Goal: Information Seeking & Learning: Learn about a topic

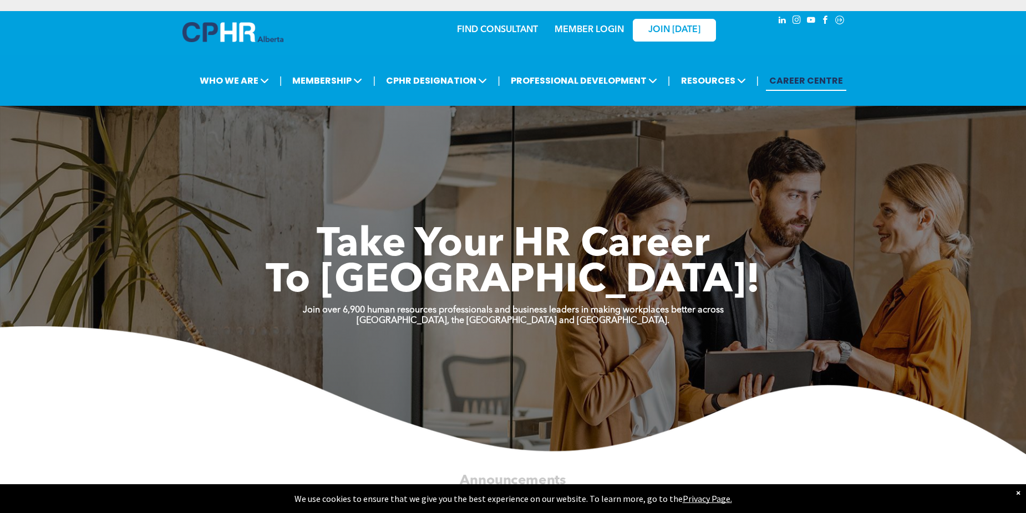
click at [410, 54] on div "FIND CONSULTANT MEMBER LOGIN JOIN [DATE]" at bounding box center [512, 34] width 665 height 47
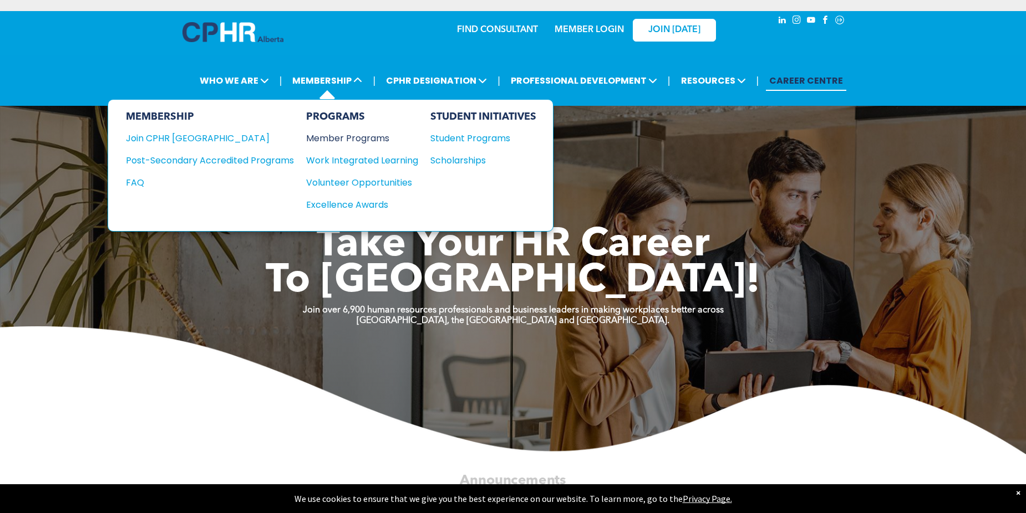
click at [368, 139] on div "Member Programs" at bounding box center [356, 138] width 101 height 14
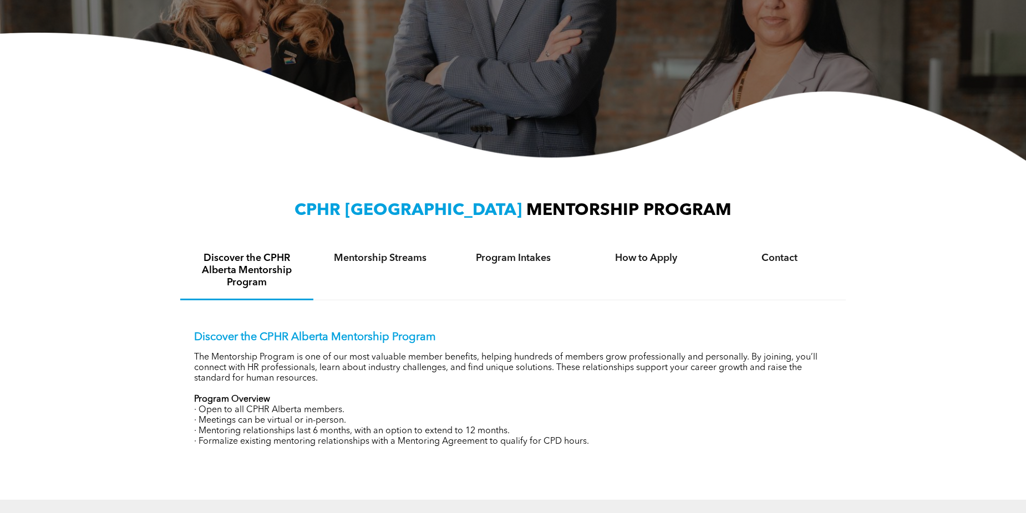
scroll to position [333, 0]
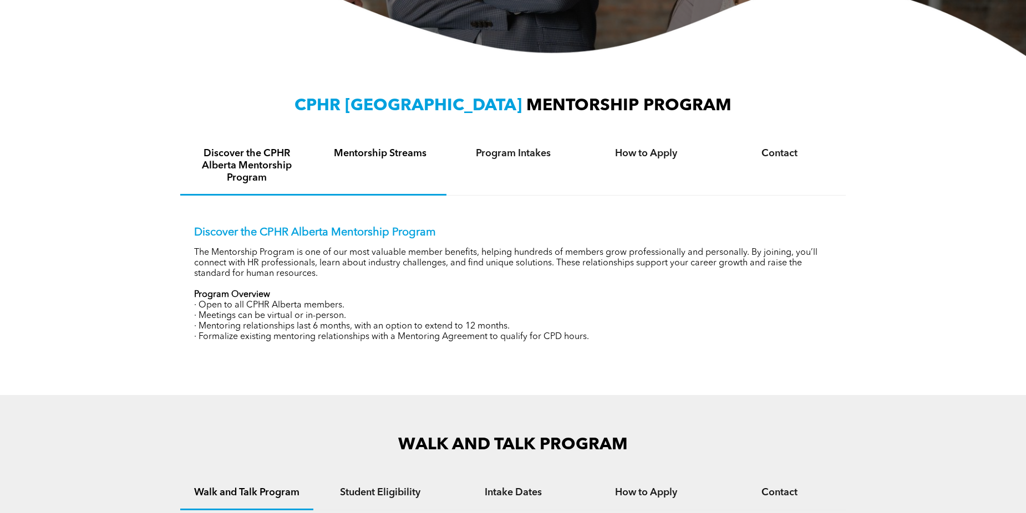
click at [404, 159] on h4 "Mentorship Streams" at bounding box center [379, 153] width 113 height 12
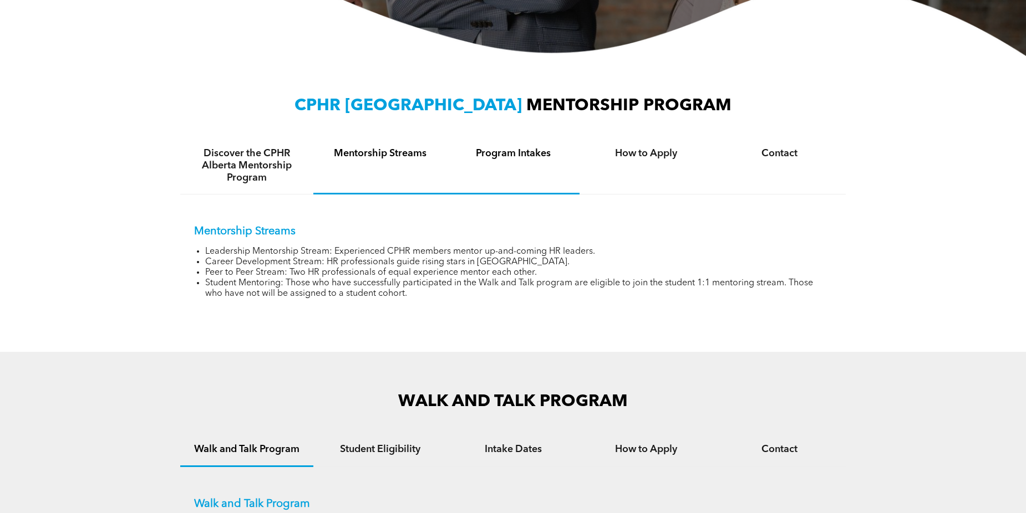
click at [548, 162] on div "Program Intakes" at bounding box center [512, 166] width 133 height 57
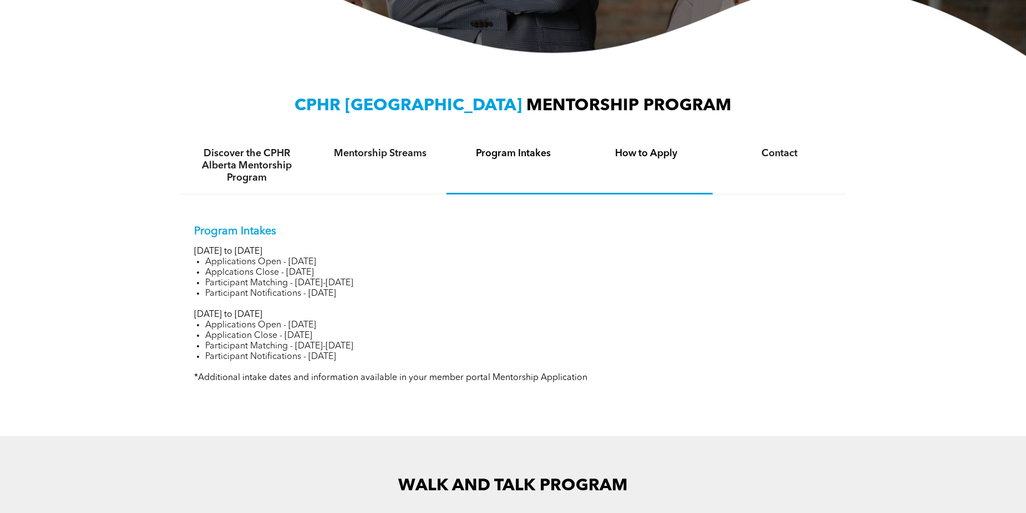
click at [654, 163] on div "How to Apply" at bounding box center [645, 166] width 133 height 57
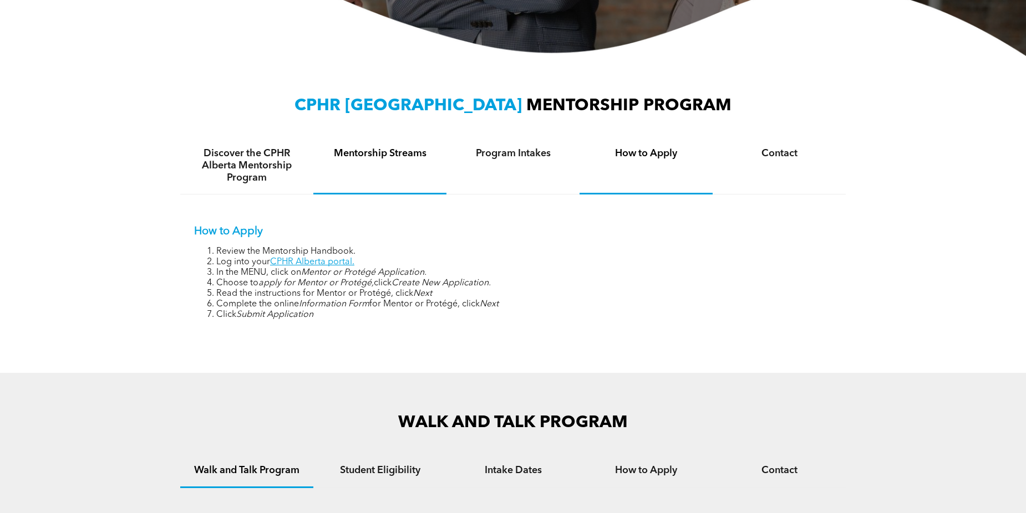
click at [363, 163] on div "Mentorship Streams" at bounding box center [379, 166] width 133 height 57
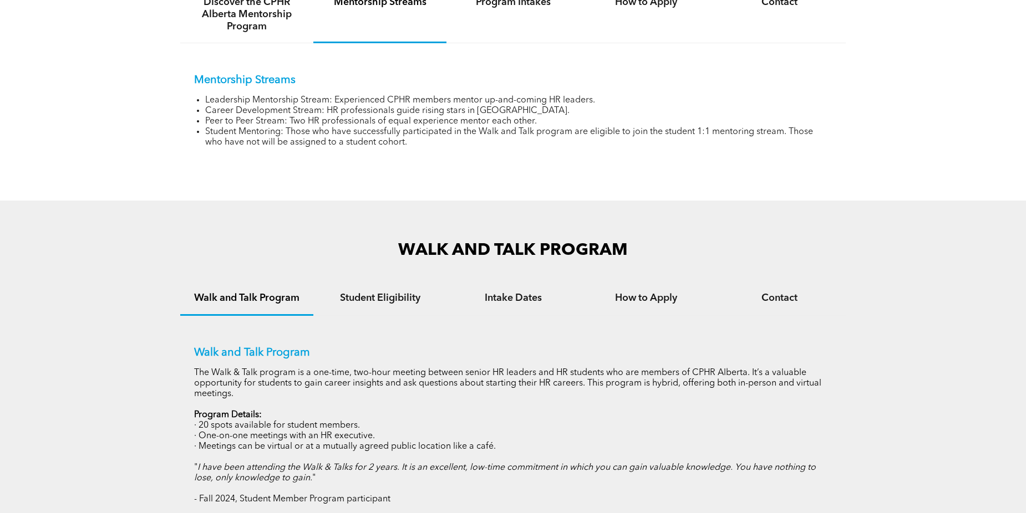
scroll to position [610, 0]
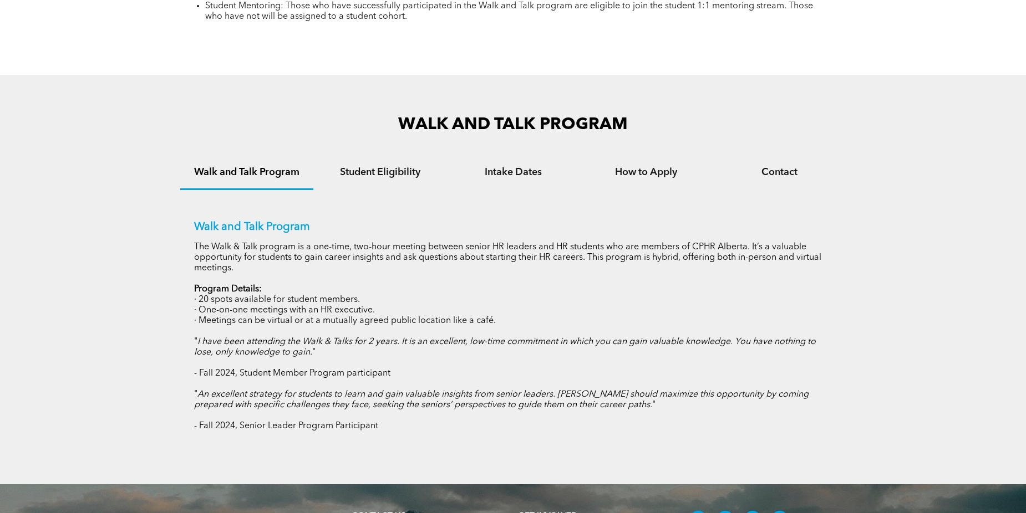
click at [377, 188] on div "Student Eligibility" at bounding box center [379, 173] width 133 height 34
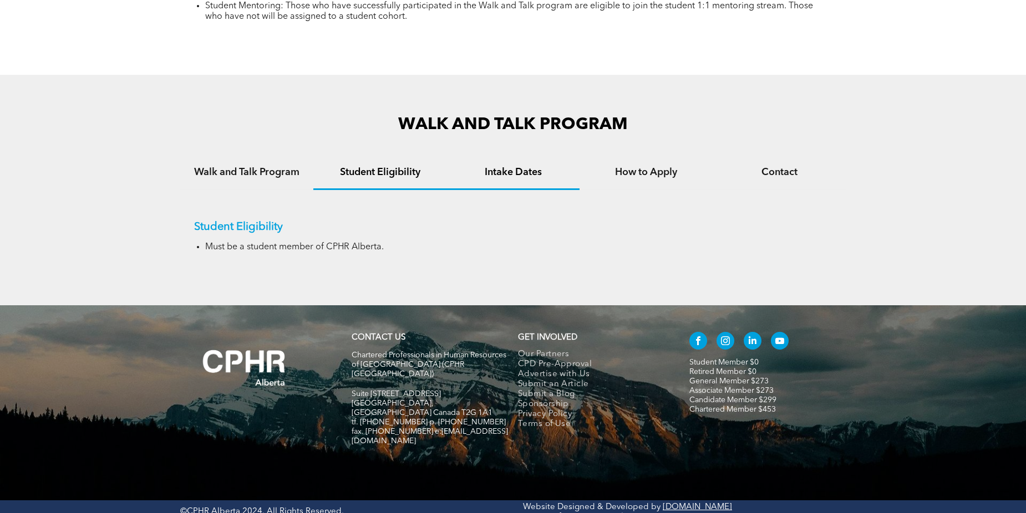
click at [493, 181] on div "Intake Dates" at bounding box center [512, 173] width 133 height 34
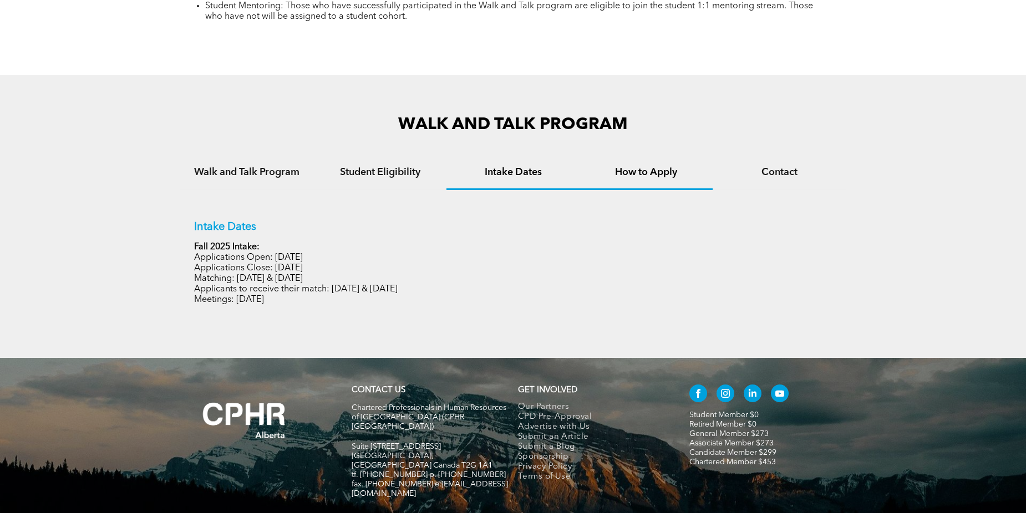
click at [624, 187] on div "How to Apply" at bounding box center [645, 173] width 133 height 34
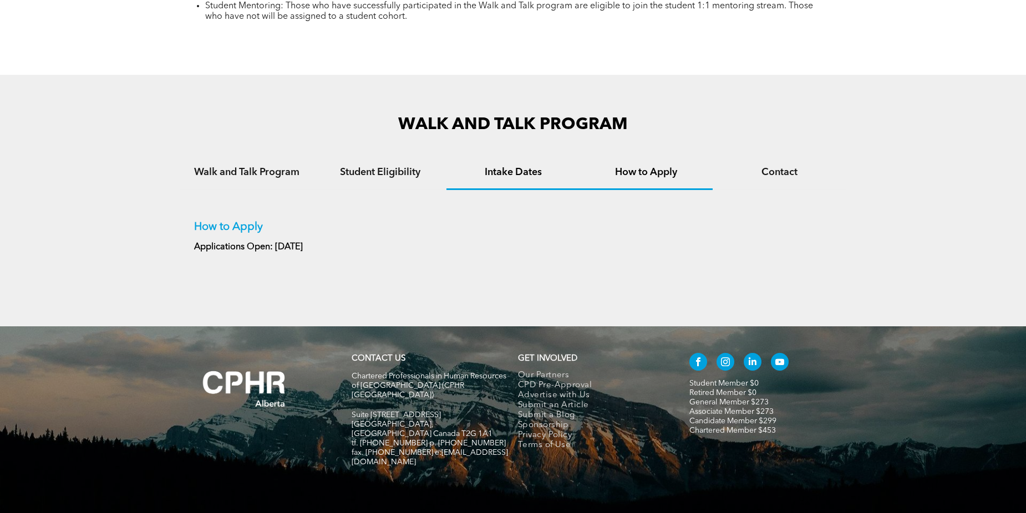
click at [519, 187] on div "Intake Dates" at bounding box center [512, 173] width 133 height 34
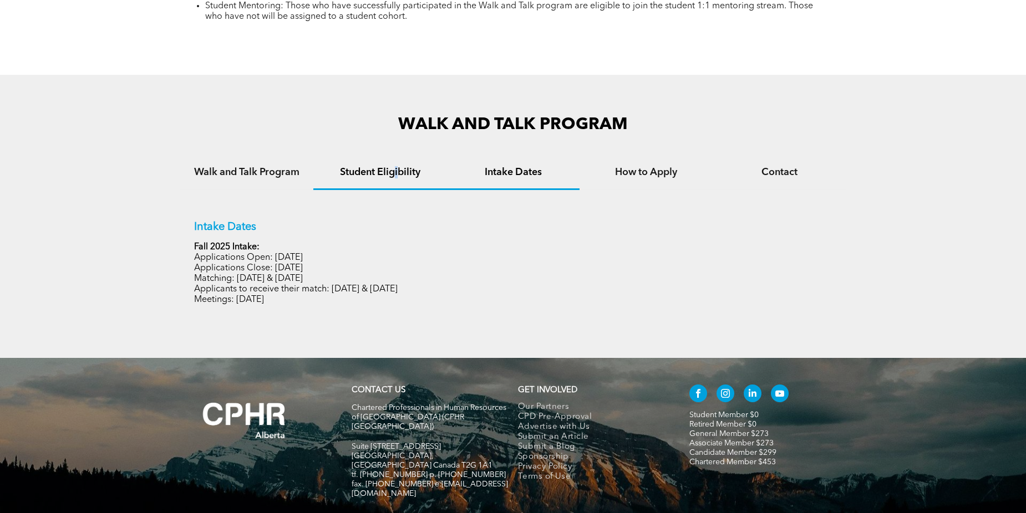
click at [396, 186] on div "Student Eligibility" at bounding box center [379, 173] width 133 height 34
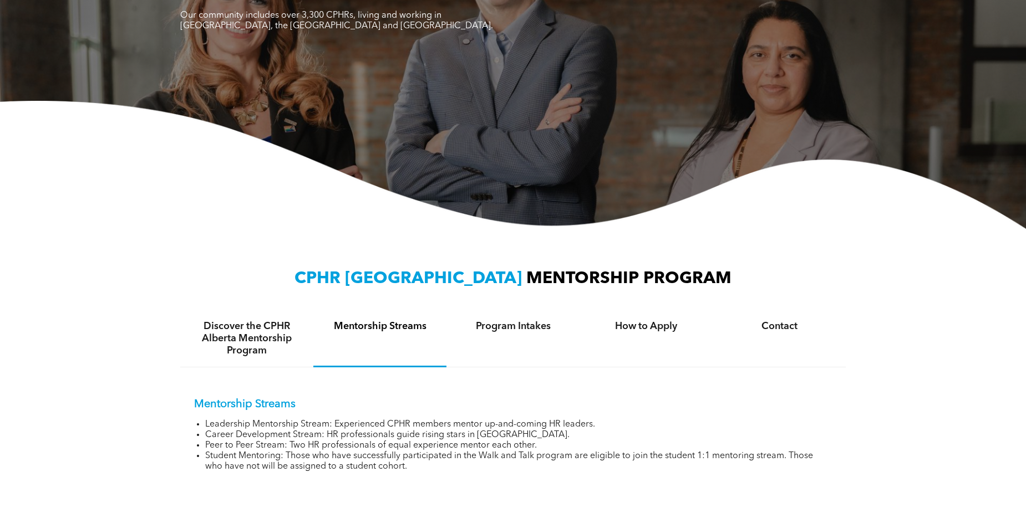
scroll to position [0, 0]
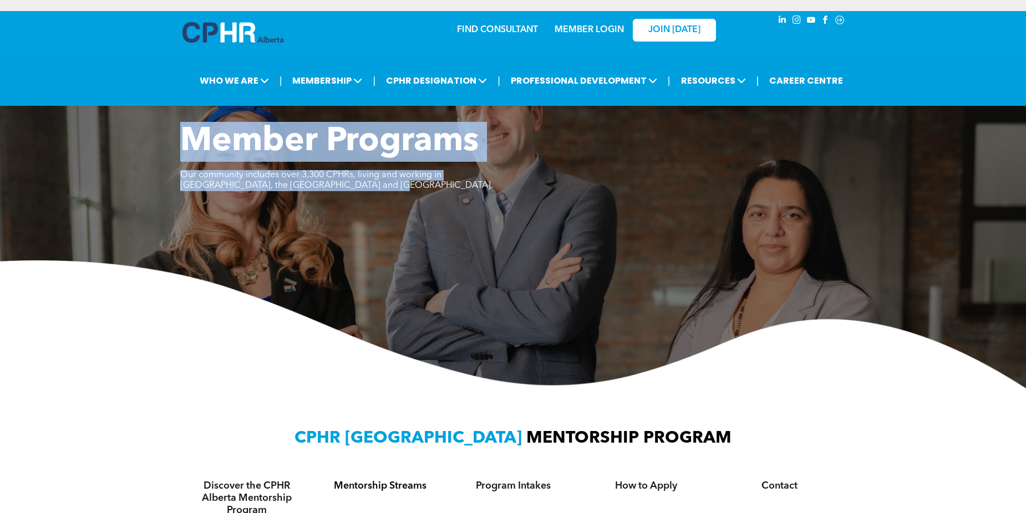
drag, startPoint x: 379, startPoint y: 201, endPoint x: 195, endPoint y: 166, distance: 187.4
click at [195, 166] on div "Member Programs Our community includes over 3,300 CPHRs, living and working in …" at bounding box center [512, 163] width 665 height 83
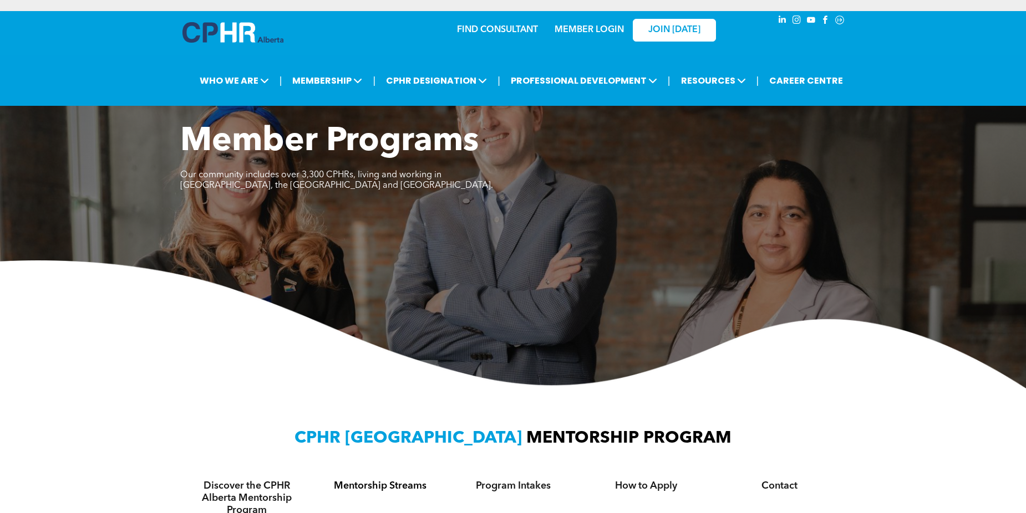
click at [345, 234] on div "Member Programs Our community includes over 3,300 CPHRs, living and working in …" at bounding box center [513, 255] width 1026 height 267
click at [345, 231] on div "Member Programs Our community includes over 3,300 CPHRs, living and working in …" at bounding box center [513, 255] width 1026 height 267
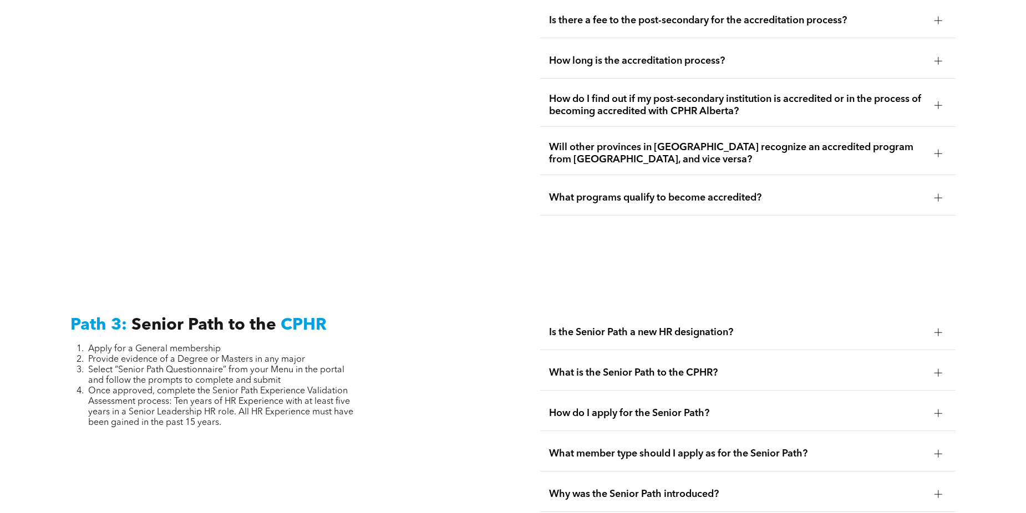
scroll to position [2645, 0]
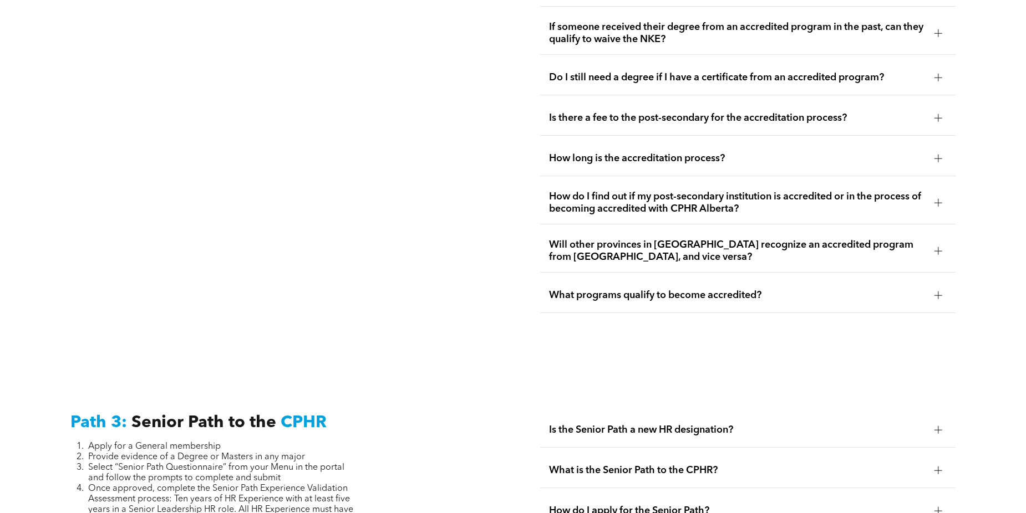
drag, startPoint x: 302, startPoint y: 205, endPoint x: 311, endPoint y: 150, distance: 55.5
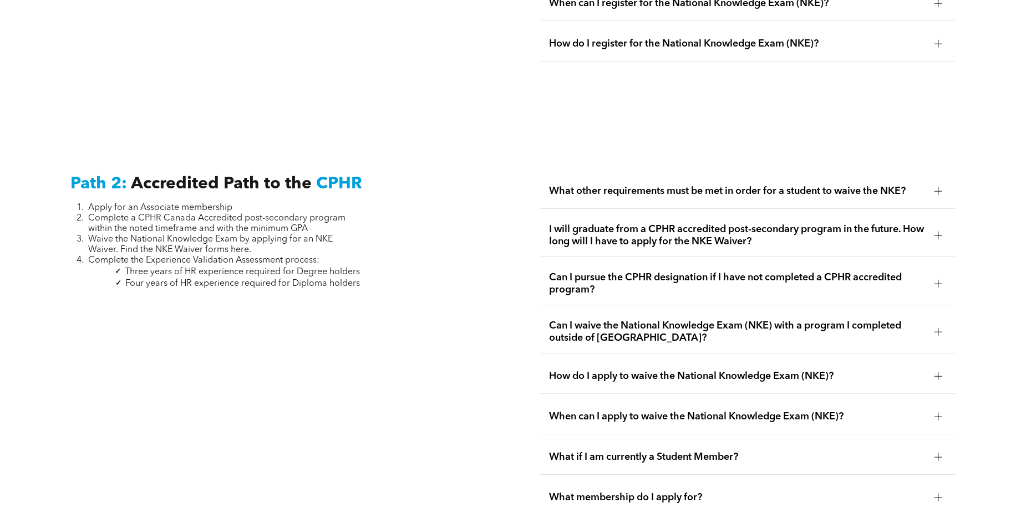
scroll to position [1753, 0]
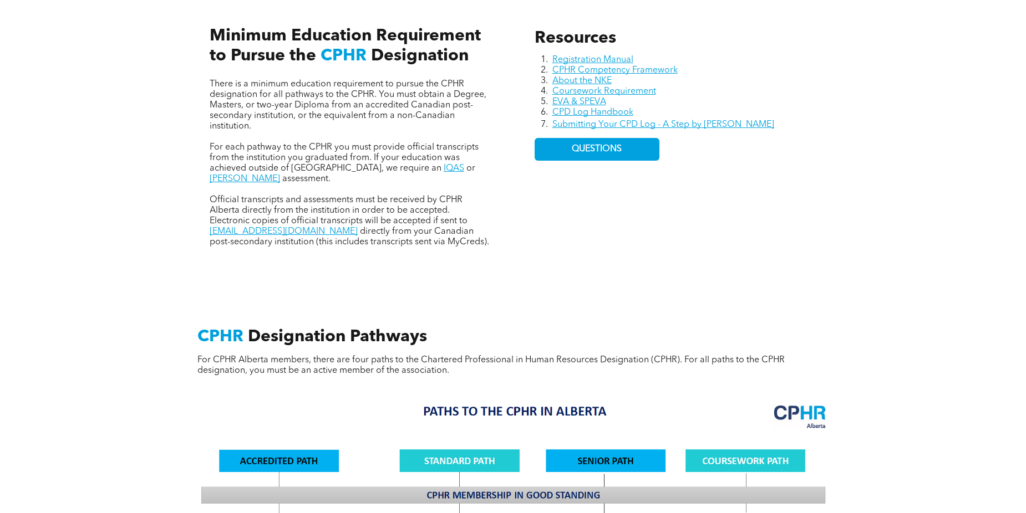
drag, startPoint x: 342, startPoint y: 345, endPoint x: 338, endPoint y: 238, distance: 107.1
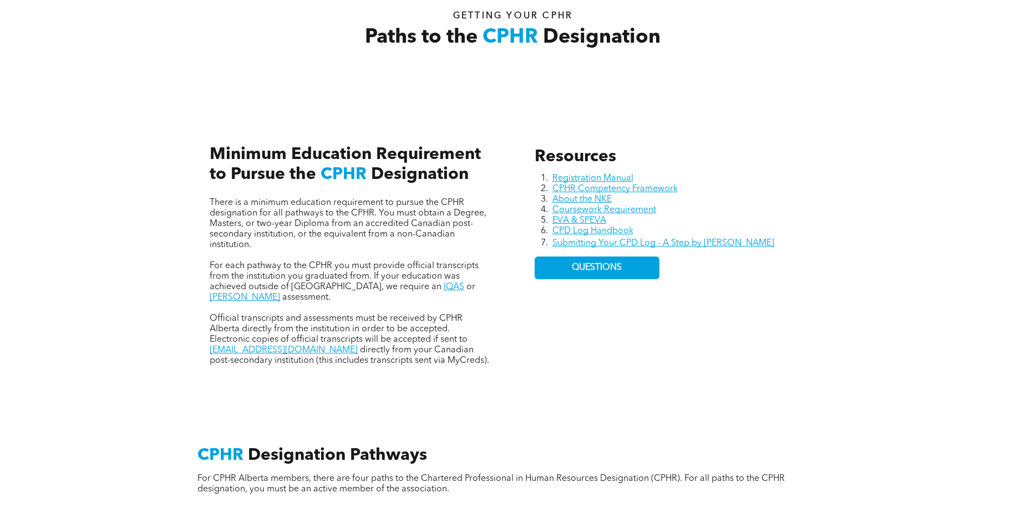
click at [0, 18] on div "Paths to the CPHR Designation Getting your Cphr" at bounding box center [513, 37] width 1026 height 111
